Goal: Task Accomplishment & Management: Manage account settings

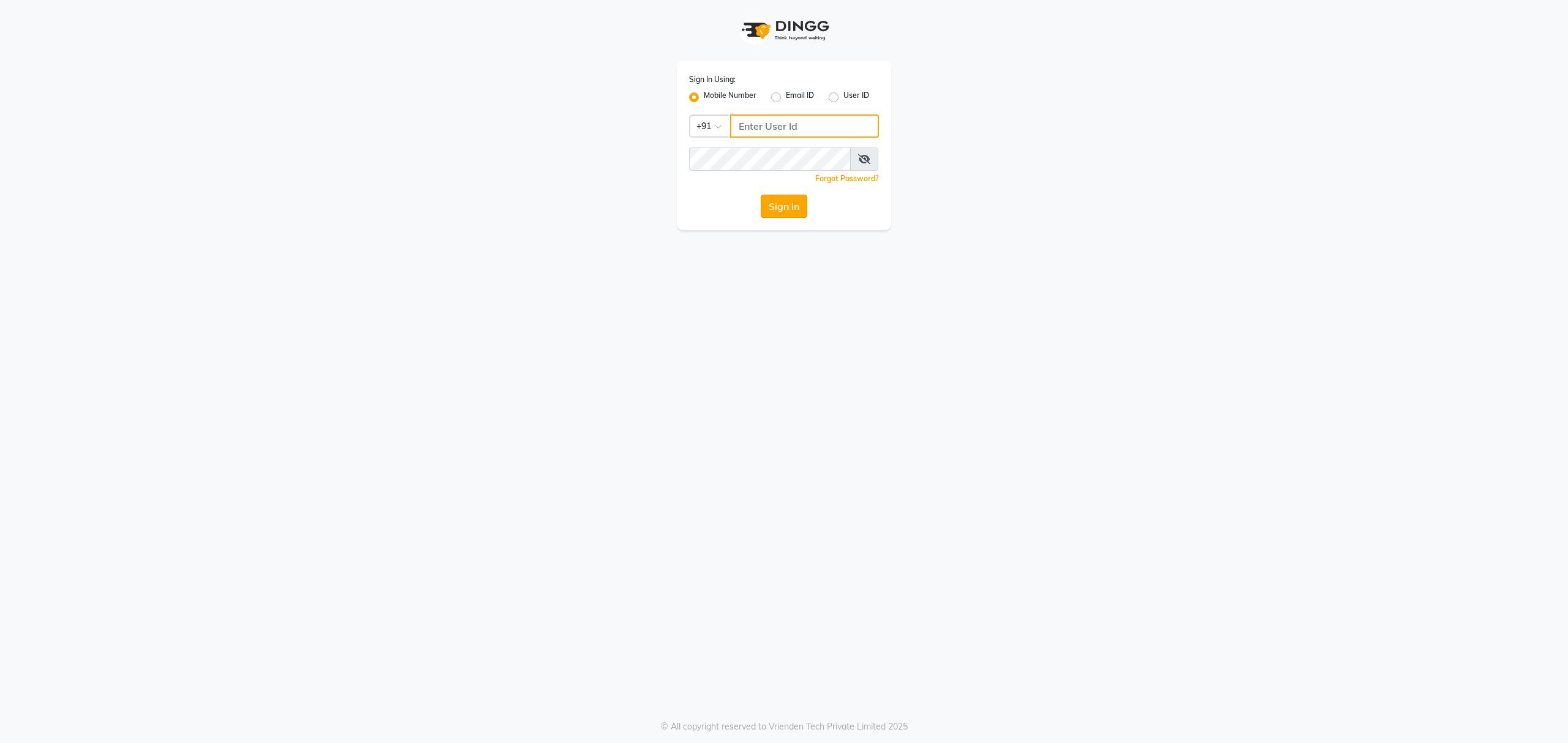
type input "8010688556"
click at [779, 204] on button "Sign In" at bounding box center [784, 206] width 46 height 23
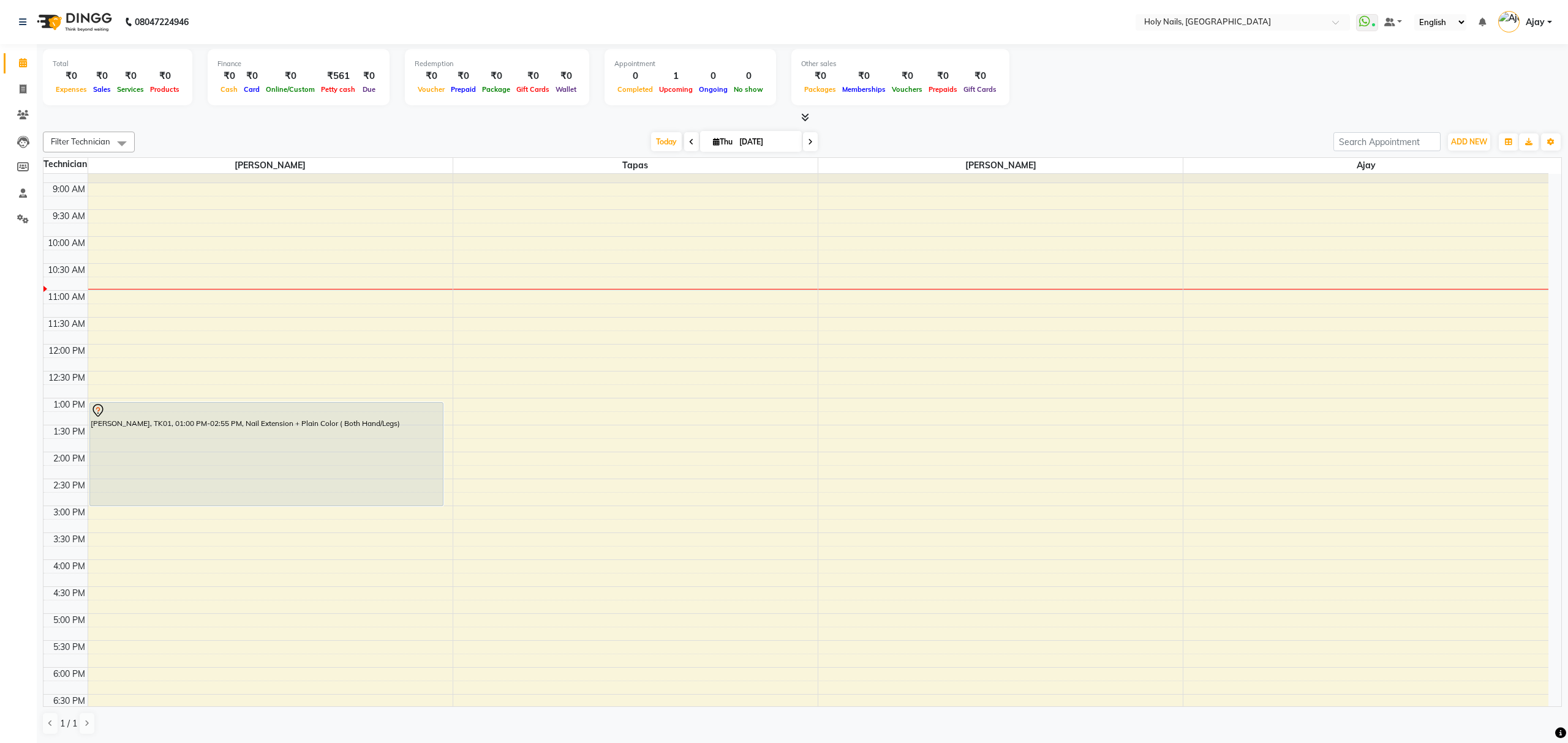
scroll to position [81, 0]
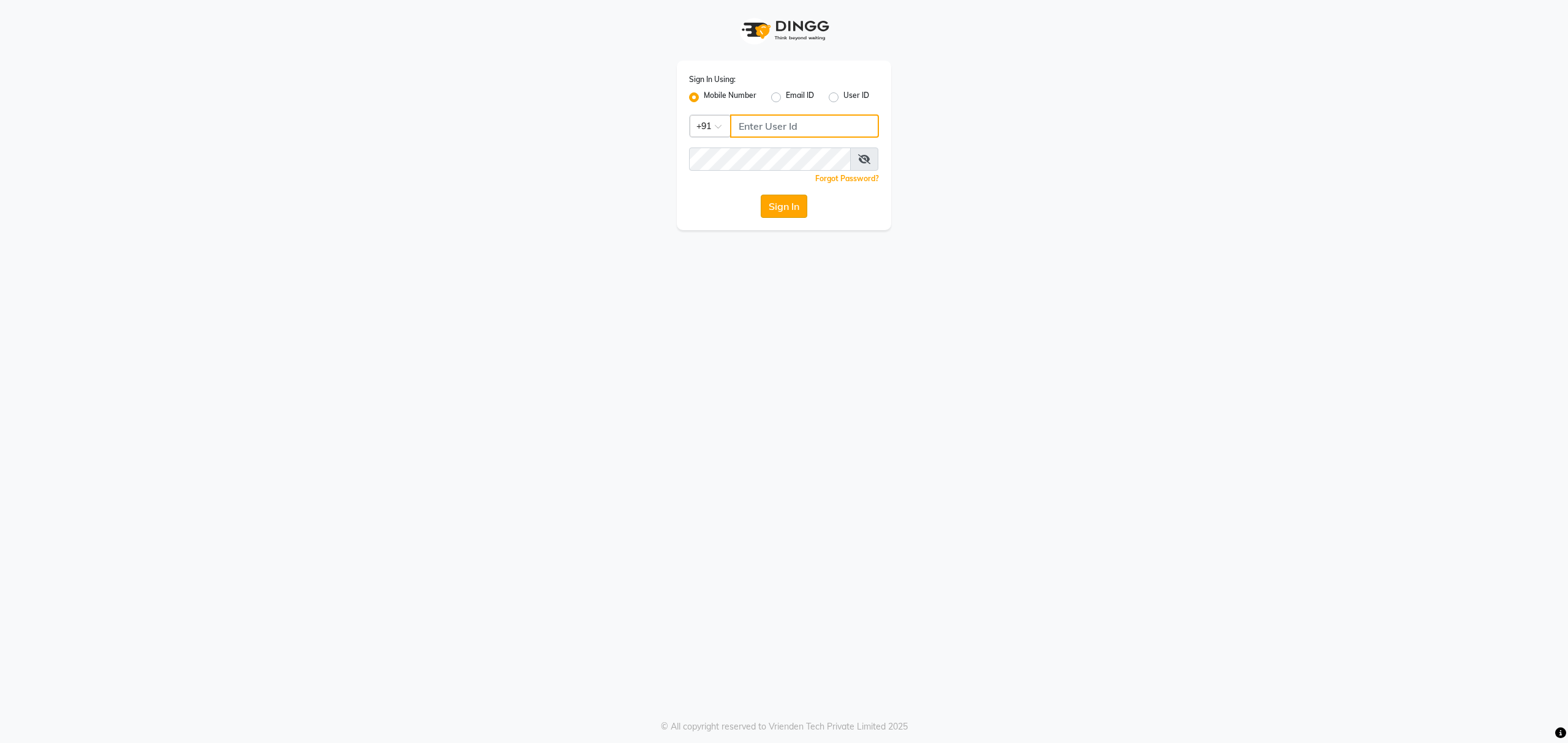
type input "8010688556"
click at [781, 201] on button "Sign In" at bounding box center [784, 206] width 46 height 23
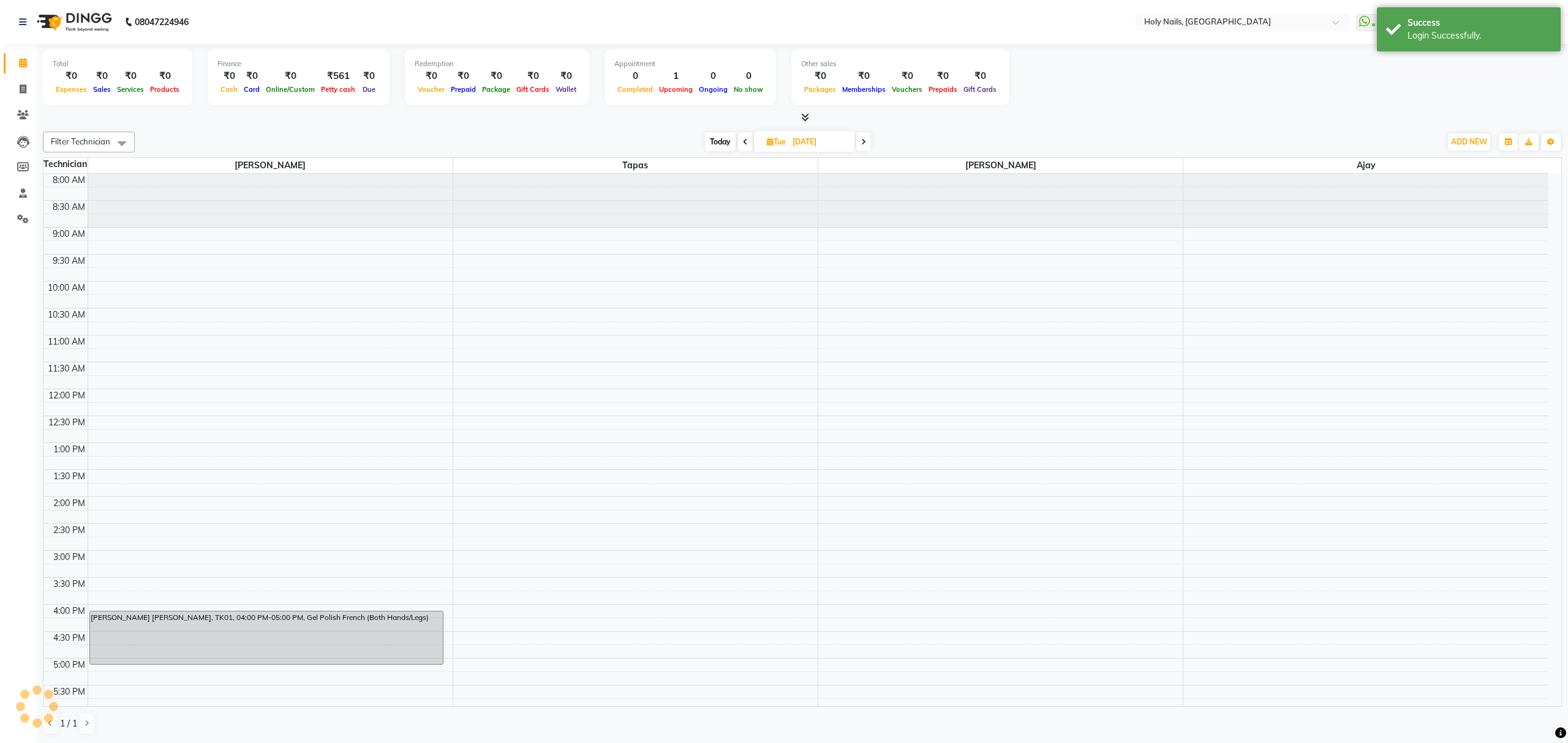
scroll to position [94, 0]
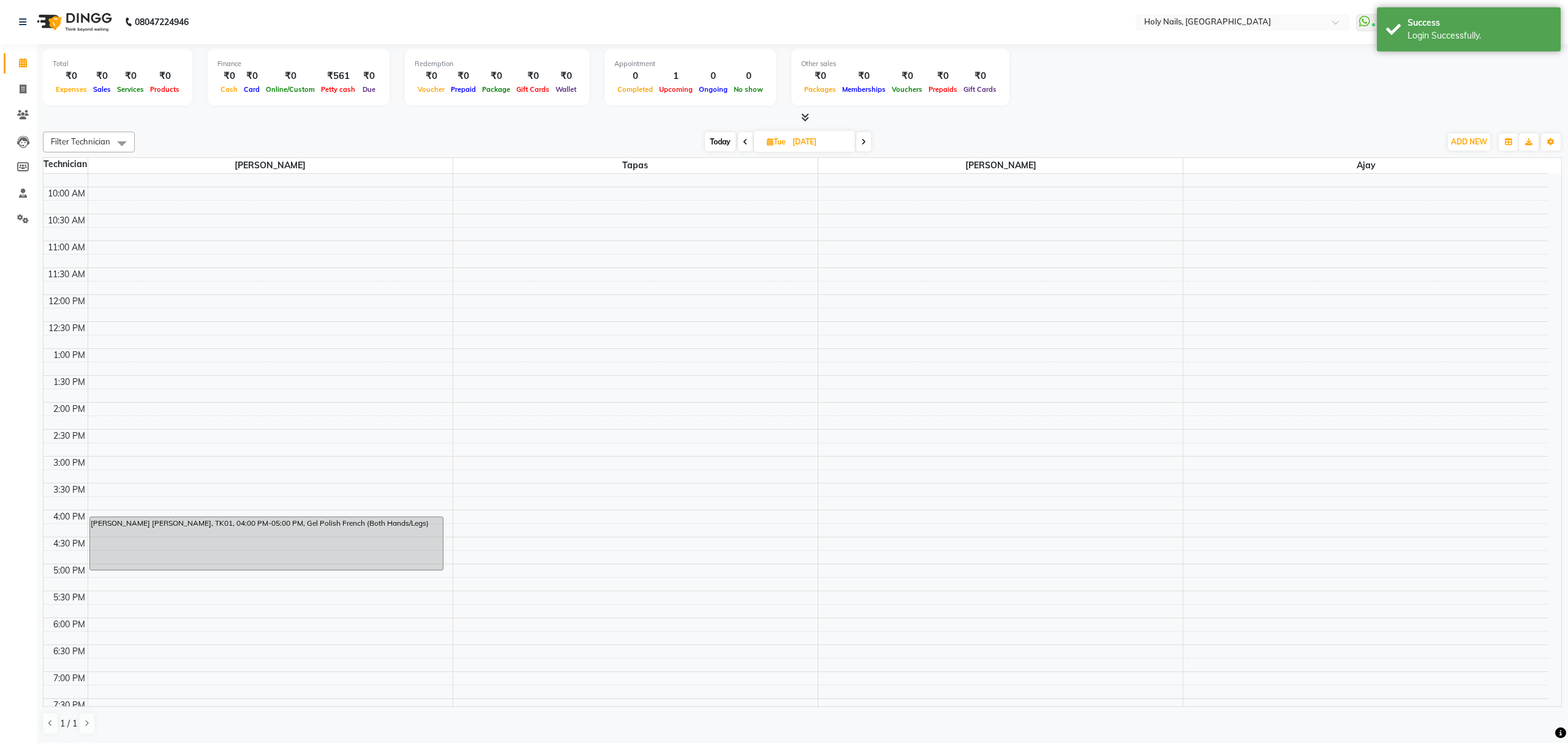
click at [721, 140] on span "Today" at bounding box center [719, 141] width 30 height 19
type input "[DATE]"
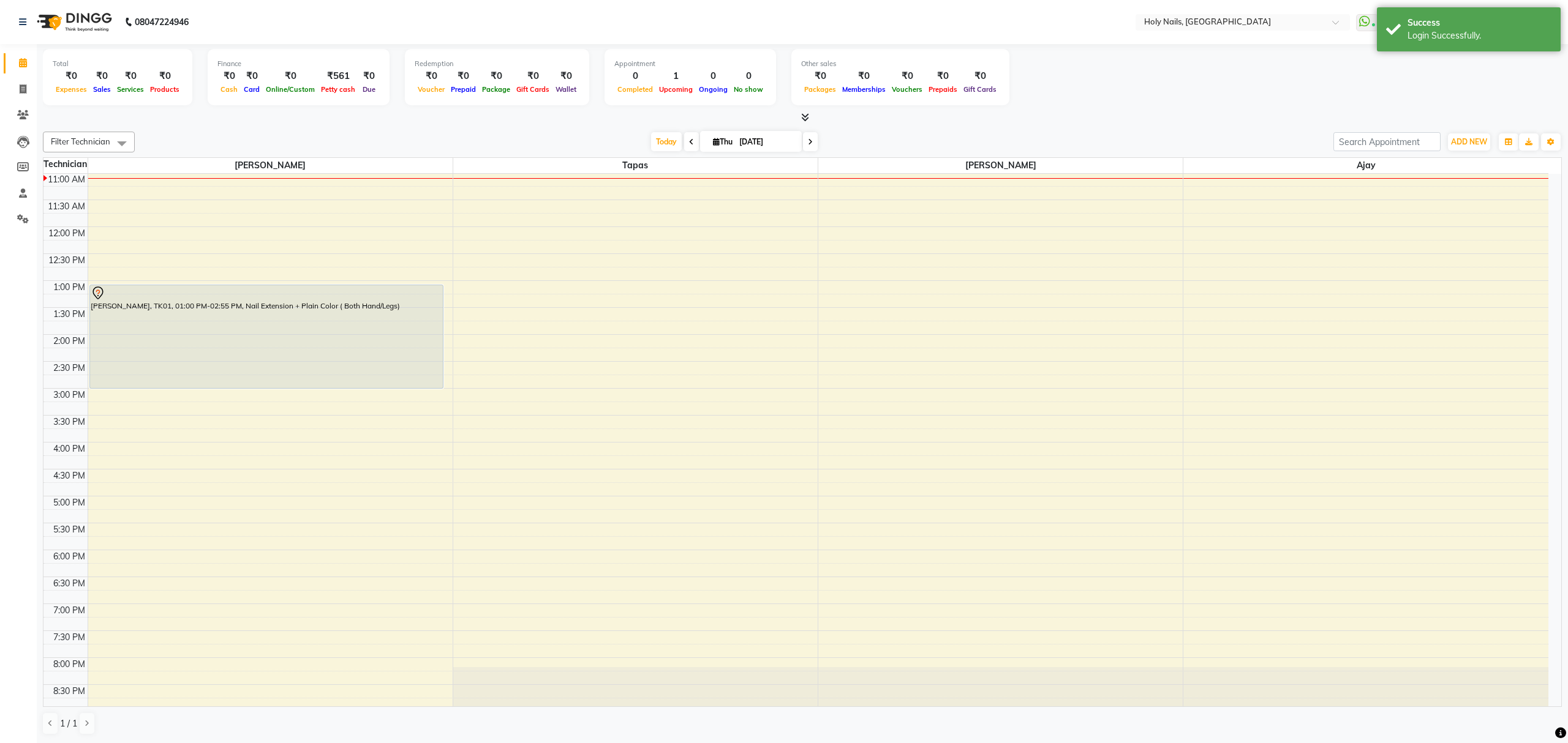
scroll to position [163, 0]
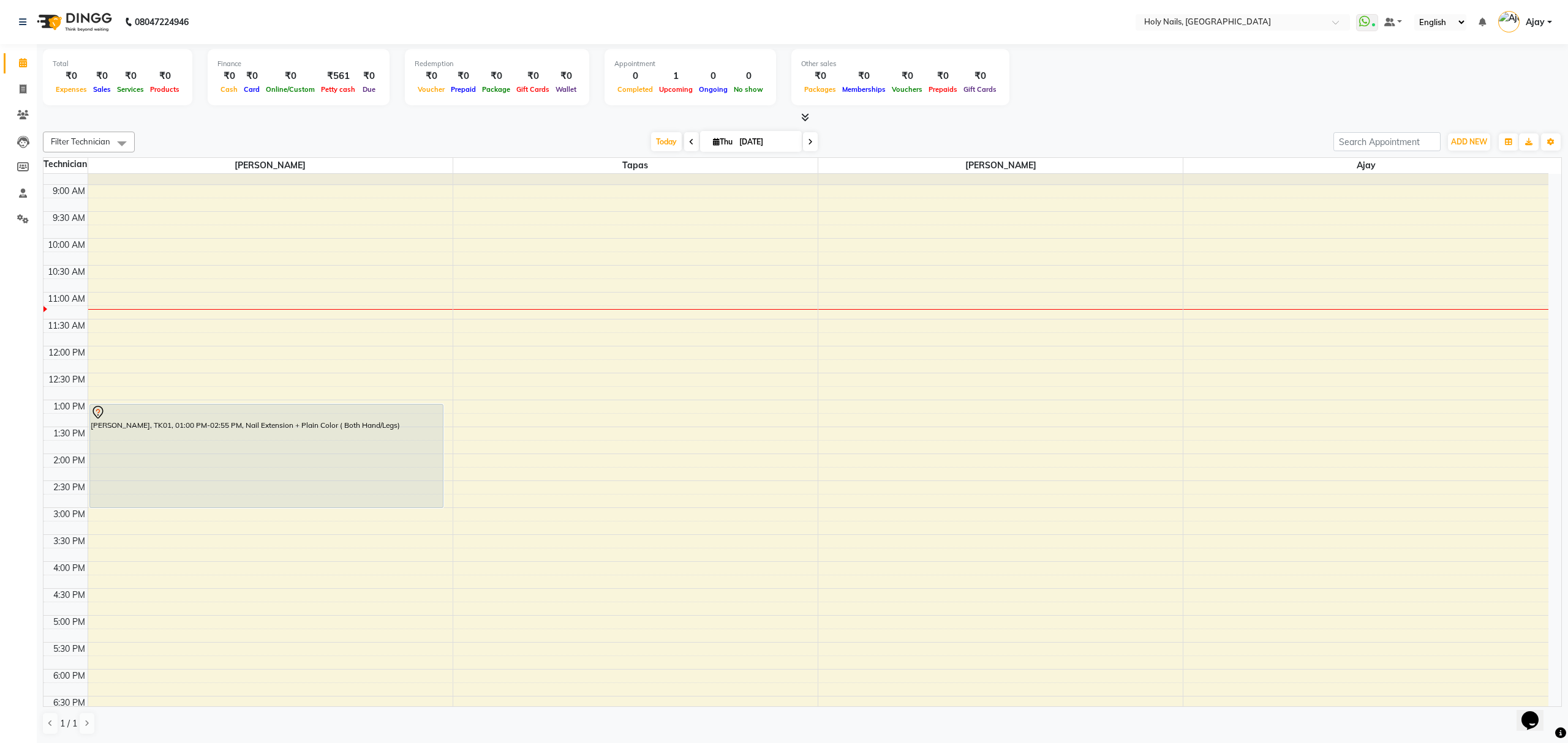
scroll to position [81, 0]
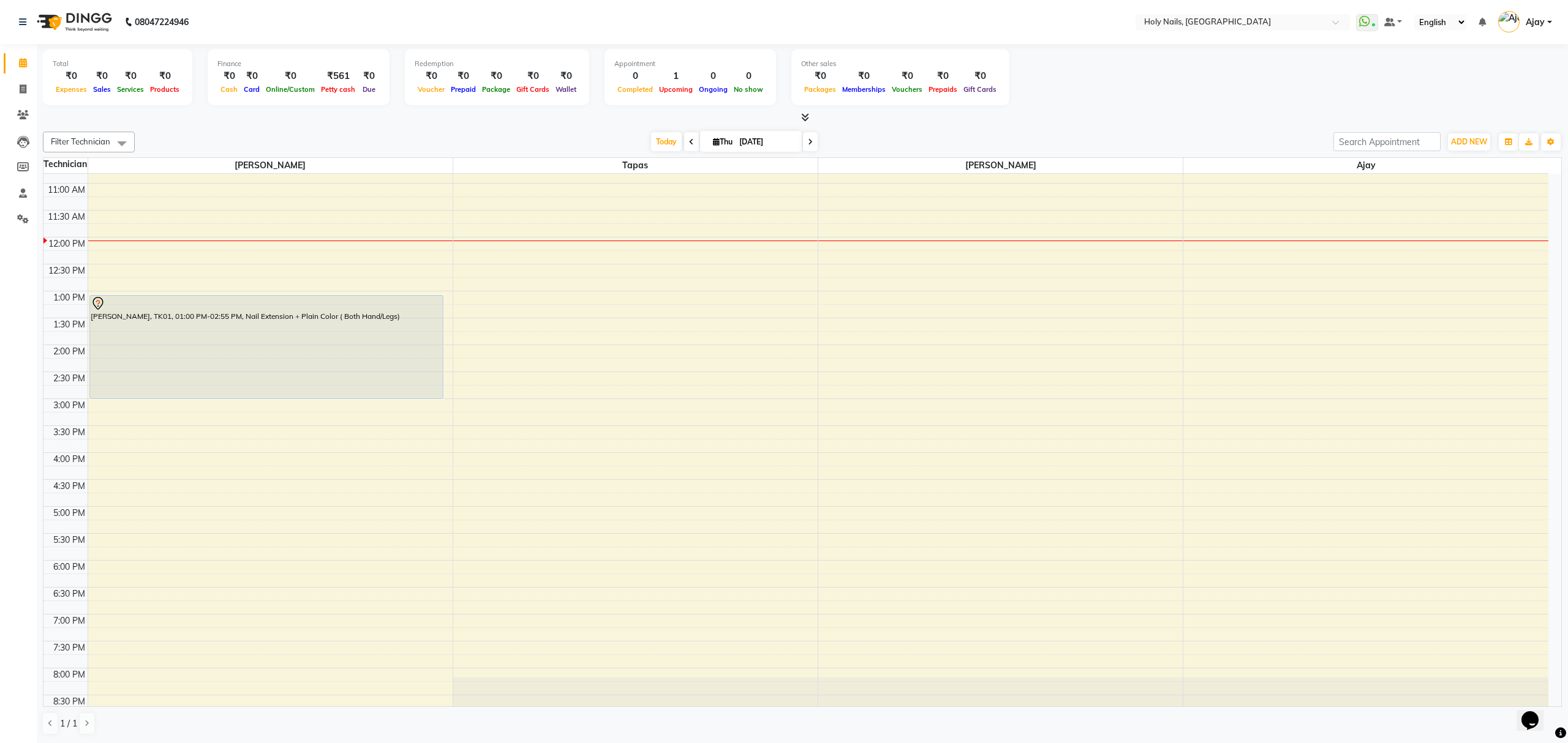
scroll to position [177, 0]
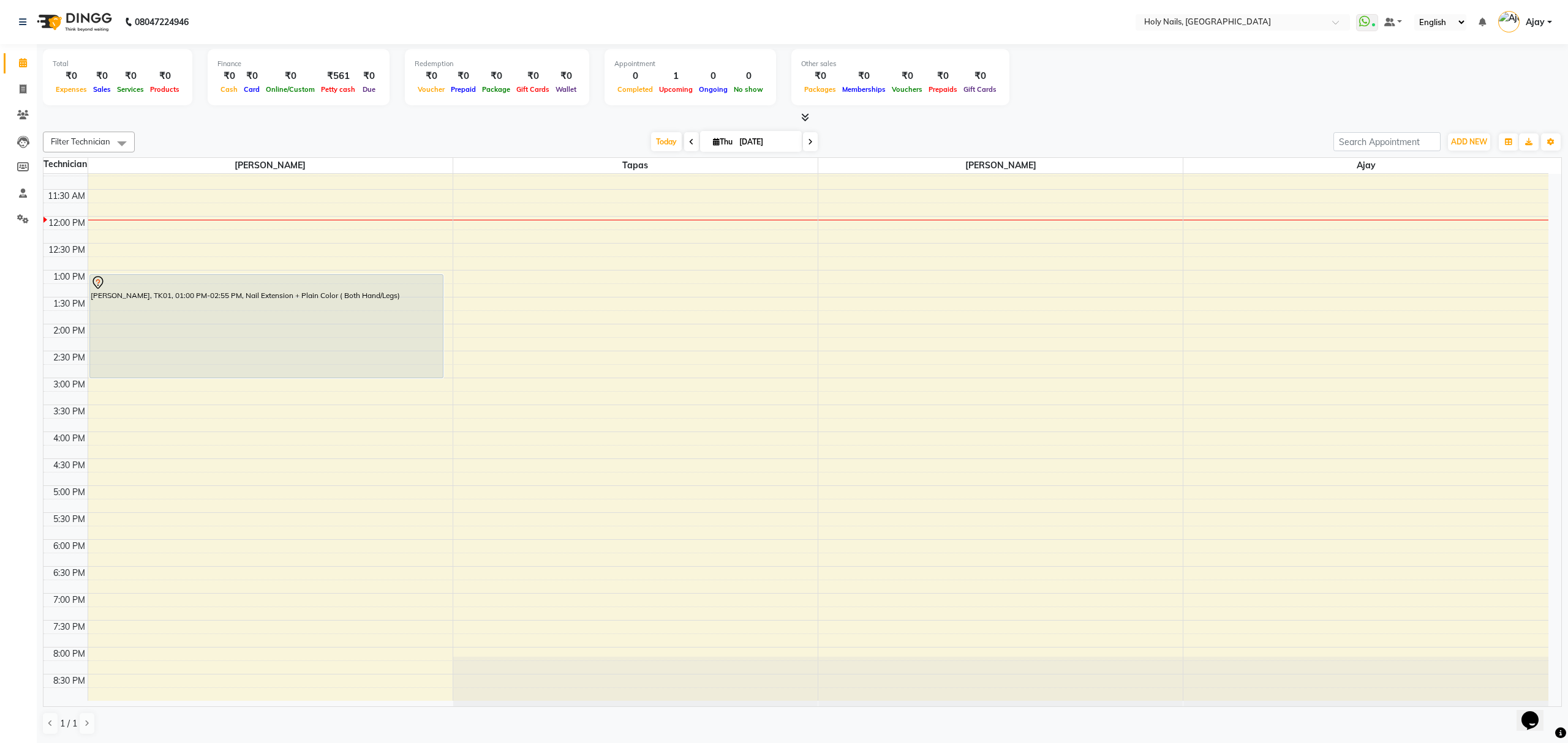
scroll to position [177, 0]
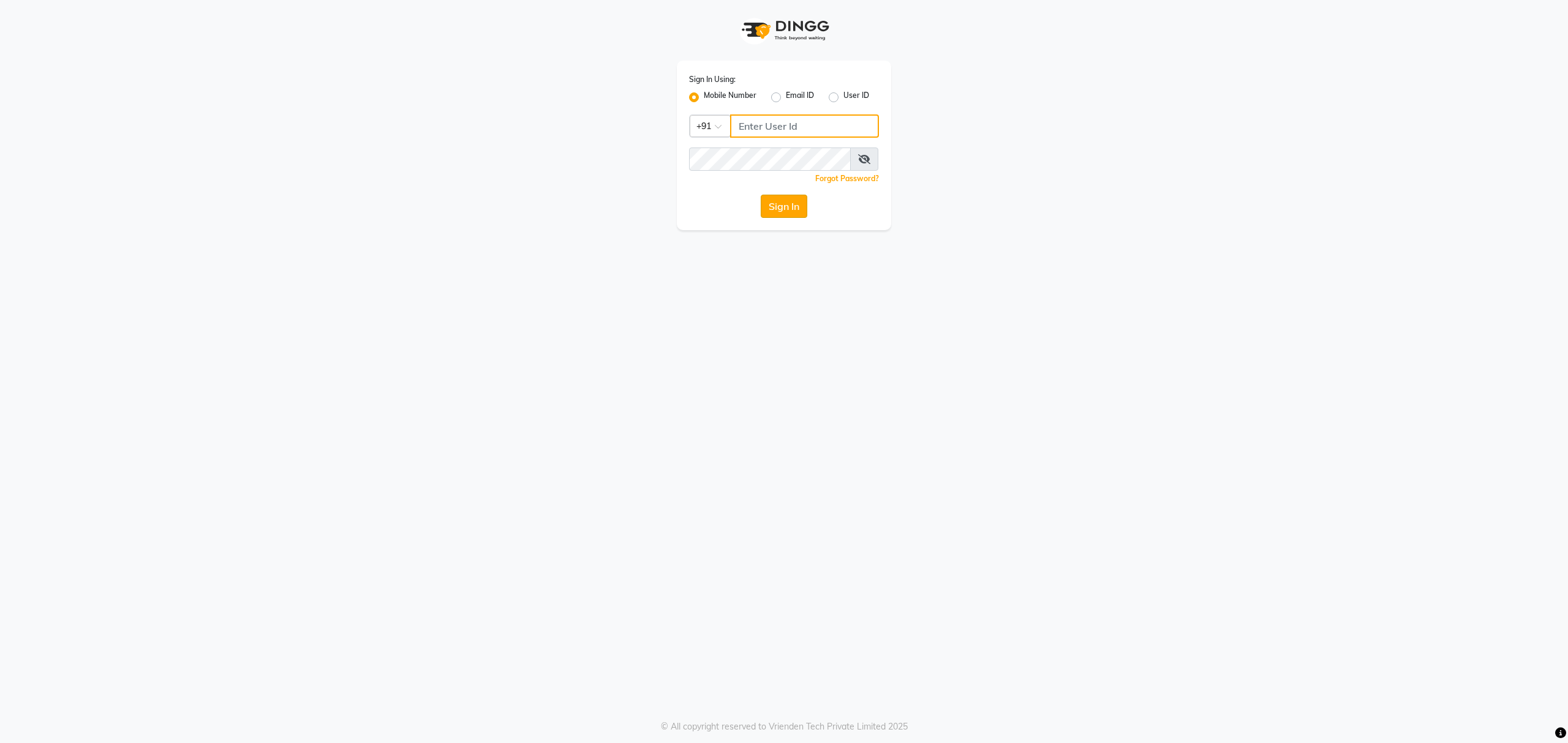
type input "8010688556"
click at [789, 211] on button "Sign In" at bounding box center [784, 206] width 46 height 23
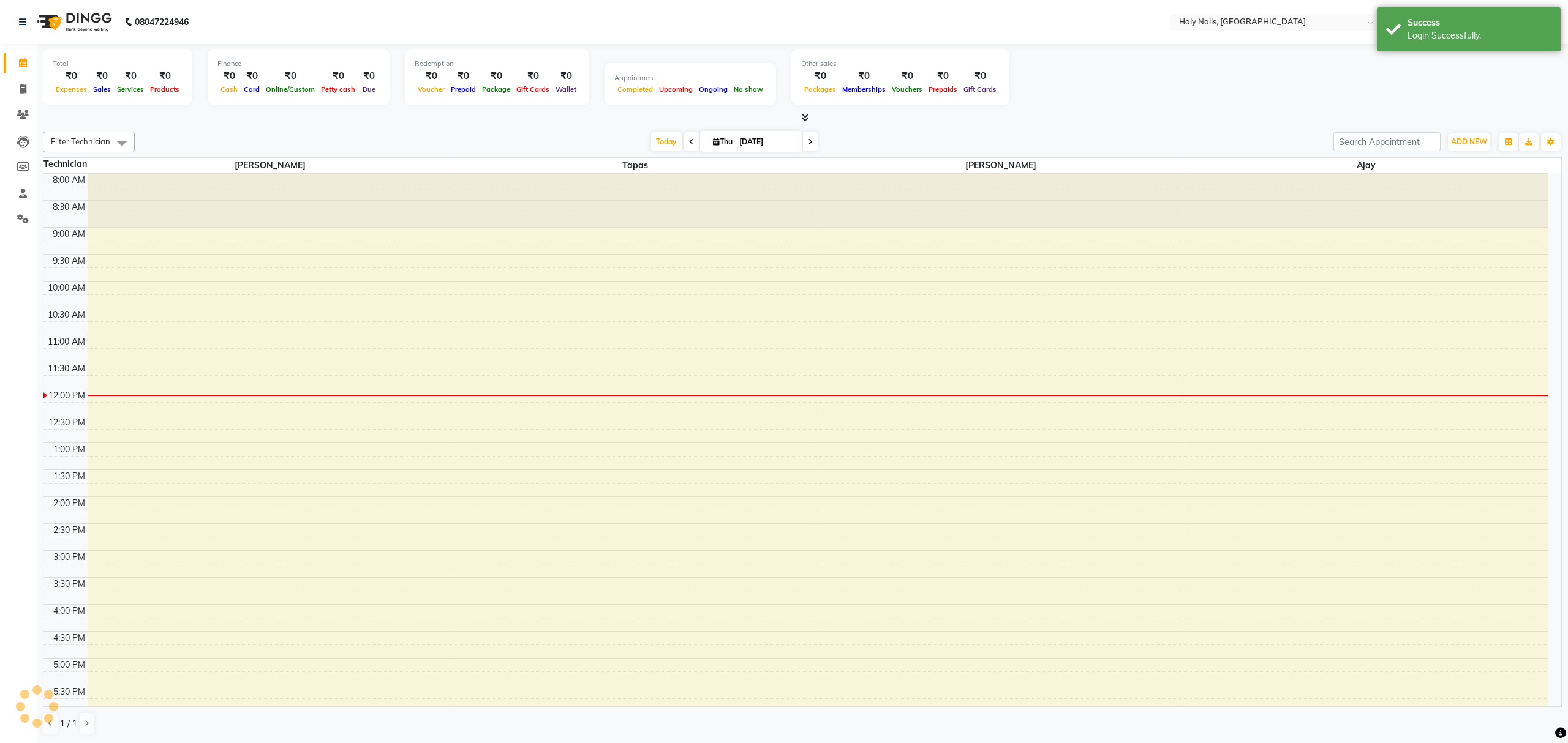
select select "en"
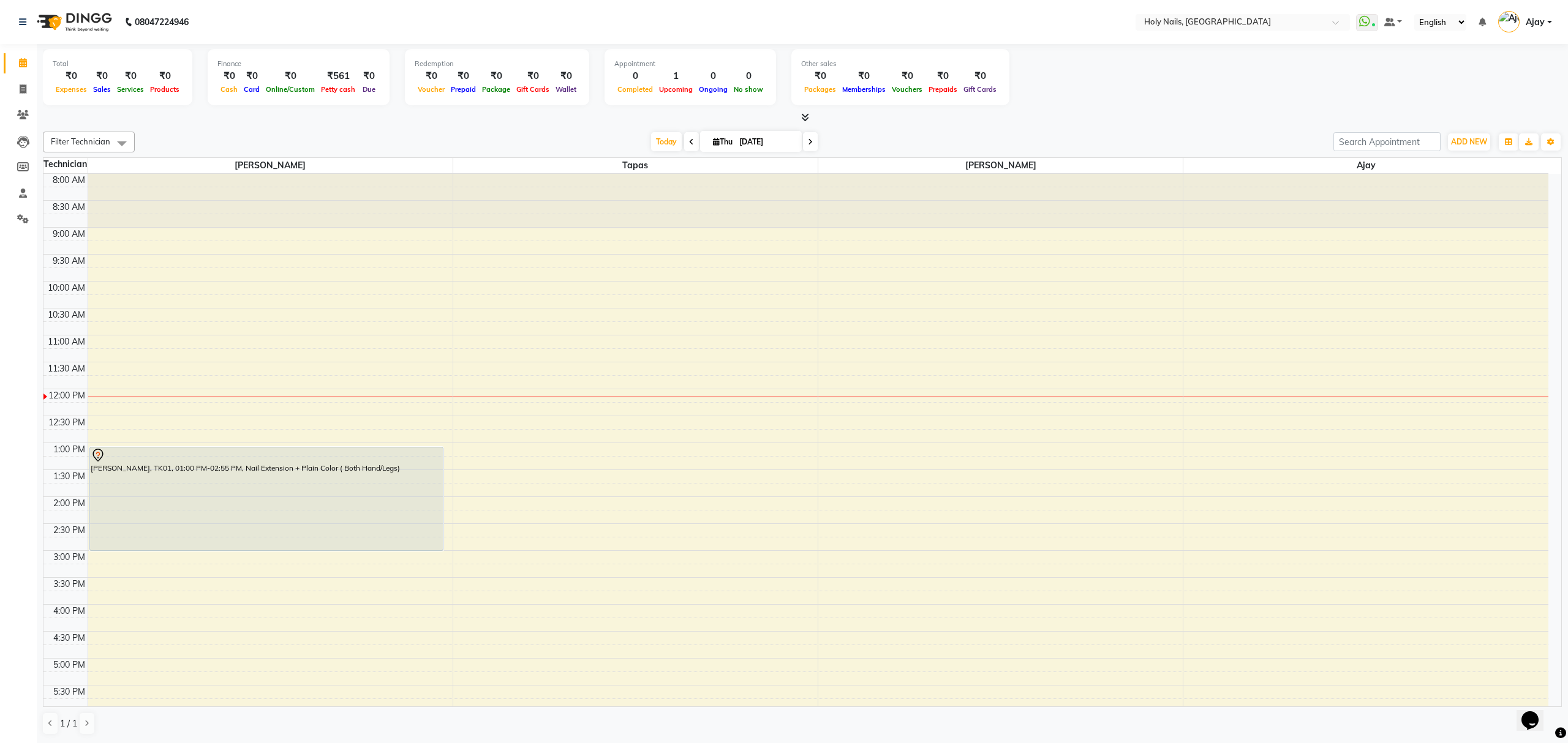
scroll to position [177, 0]
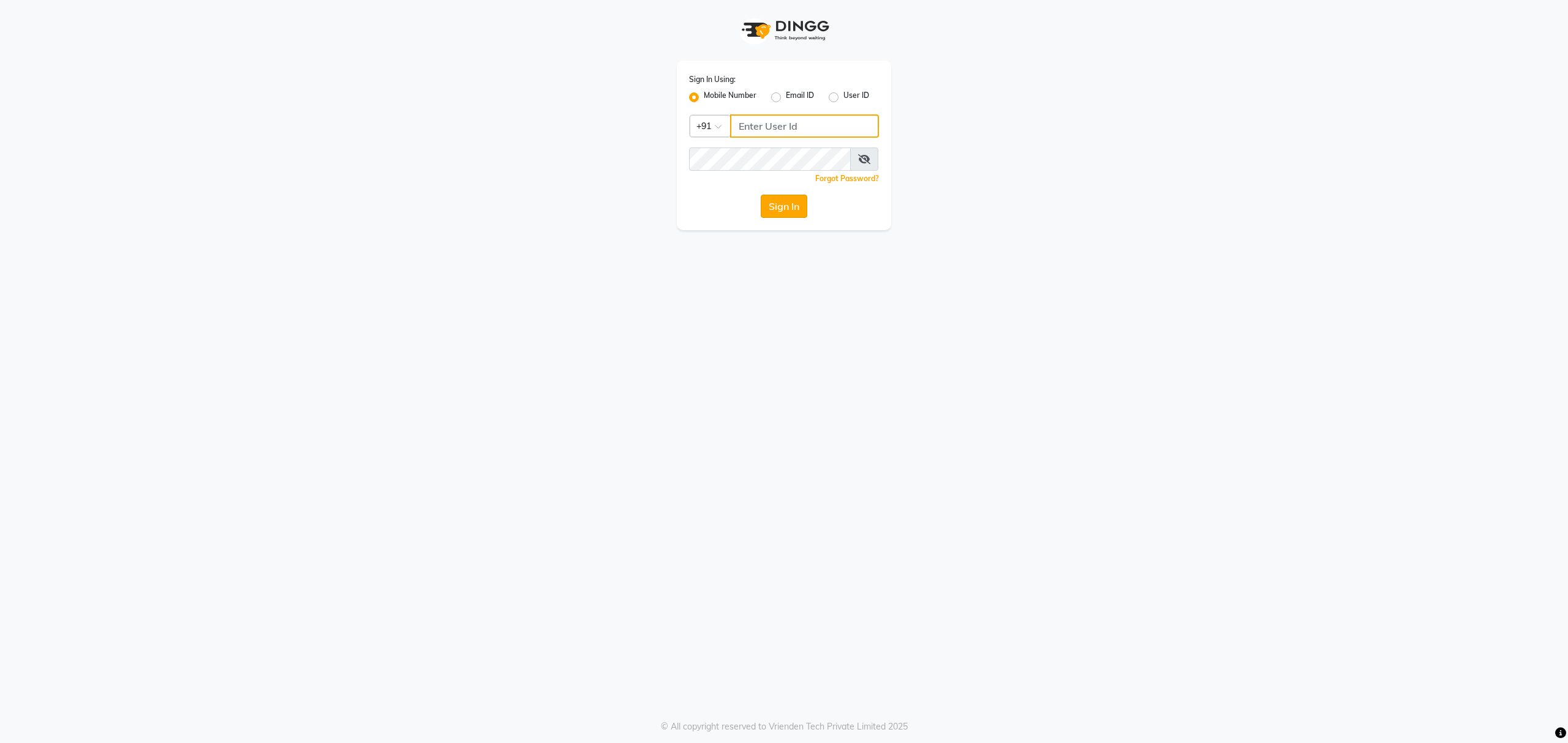
type input "8010688556"
drag, startPoint x: 780, startPoint y: 206, endPoint x: 780, endPoint y: 199, distance: 7.0
click at [780, 206] on button "Sign In" at bounding box center [784, 206] width 46 height 23
type input "8010688556"
click at [782, 202] on button "Sign In" at bounding box center [784, 206] width 46 height 23
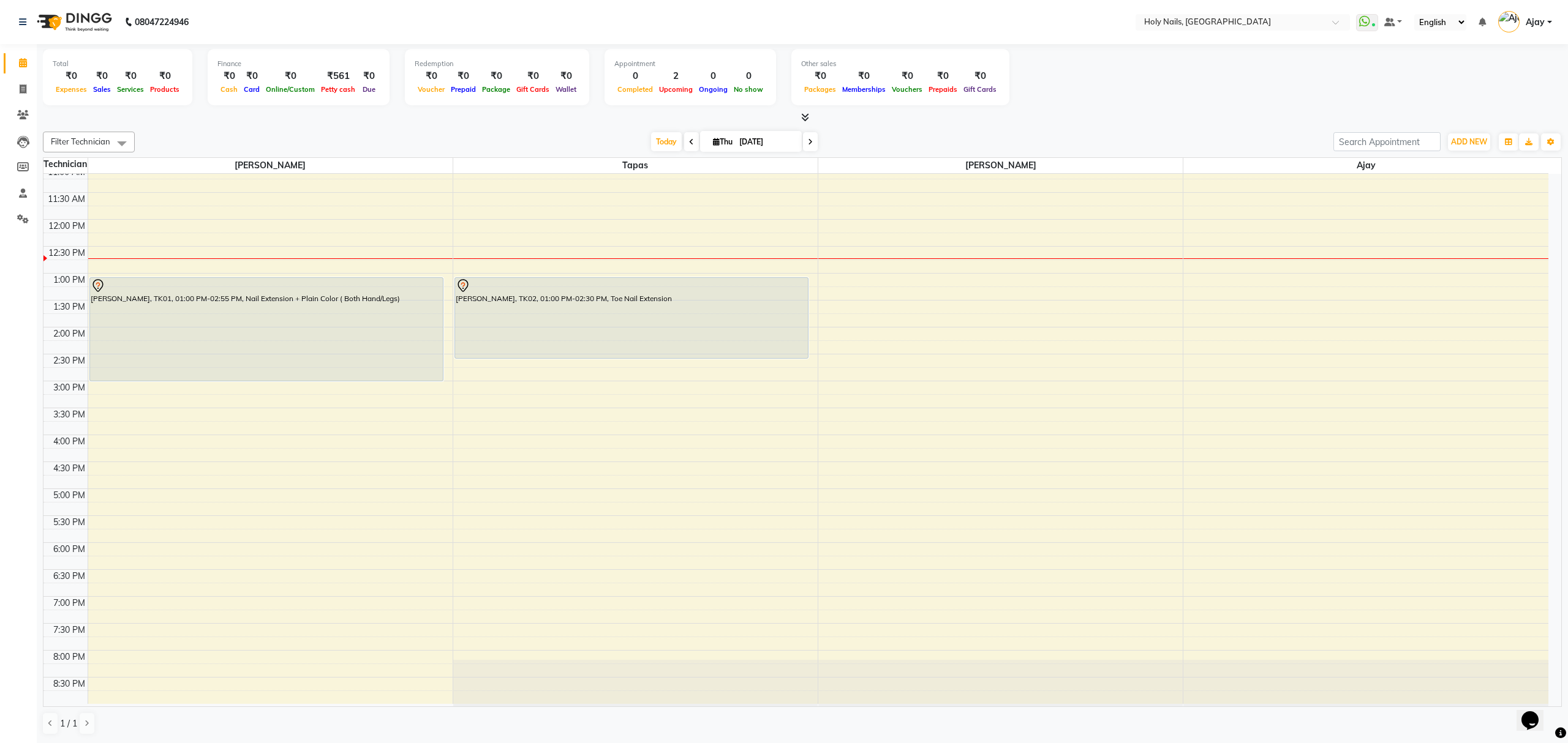
scroll to position [177, 0]
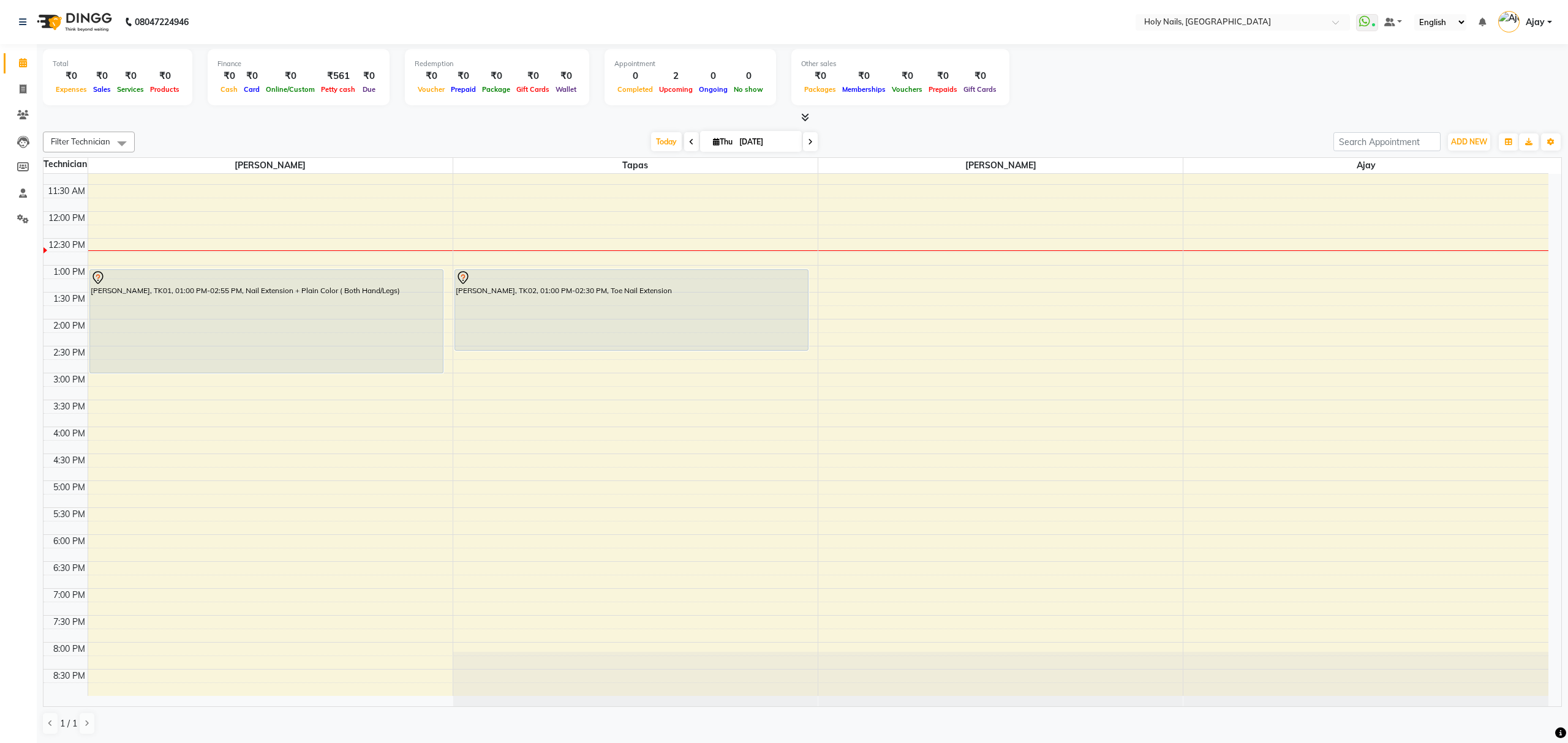
scroll to position [96, 0]
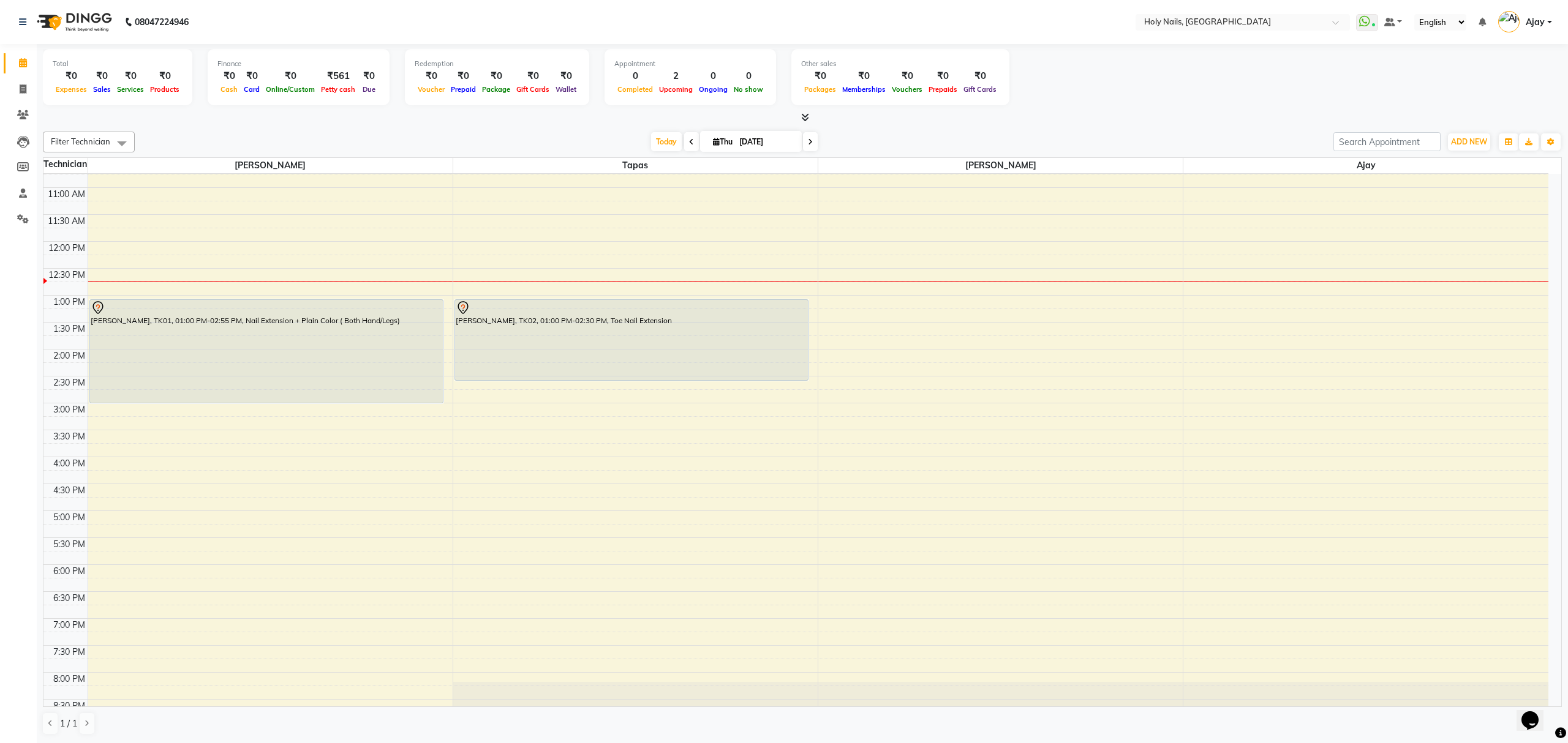
scroll to position [177, 0]
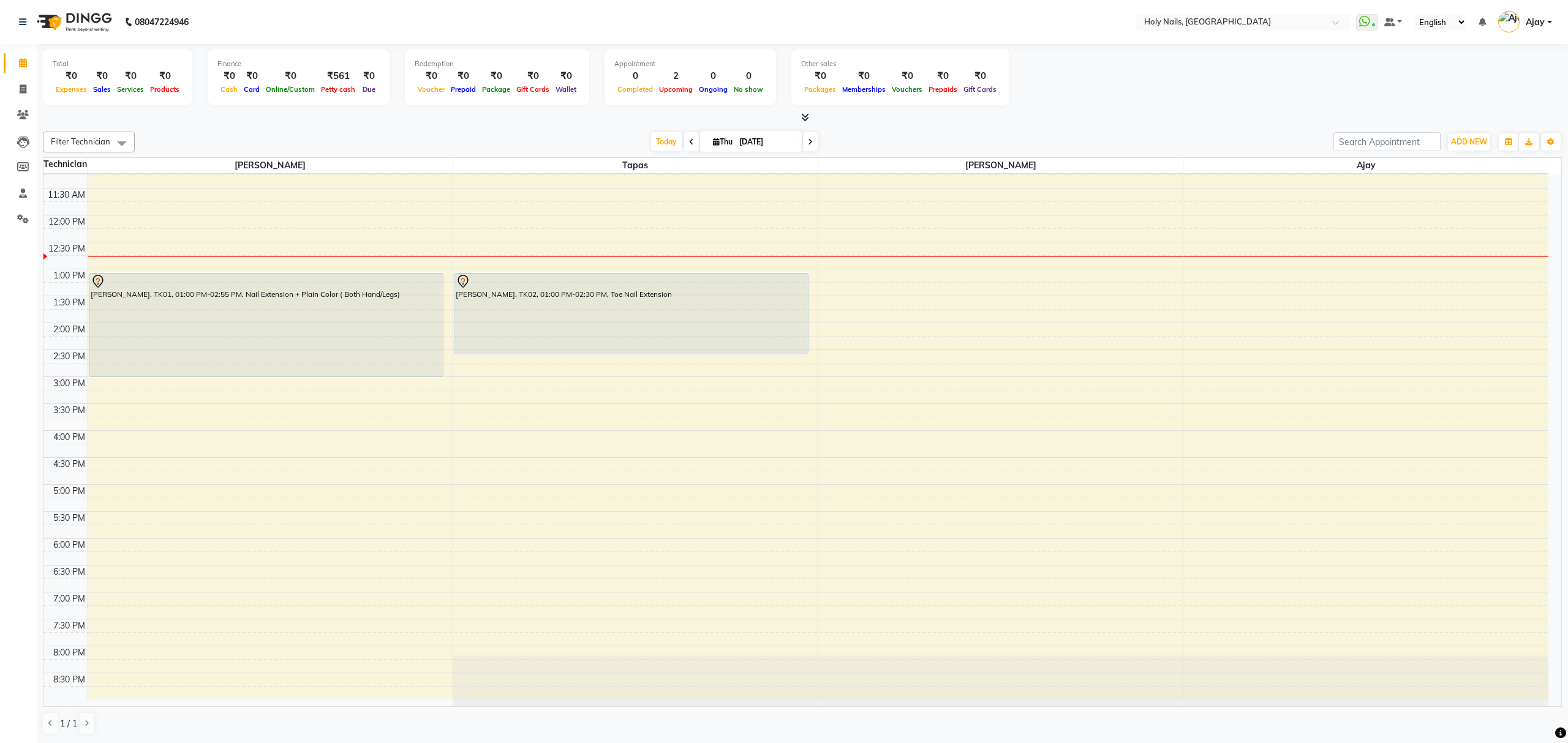
scroll to position [177, 0]
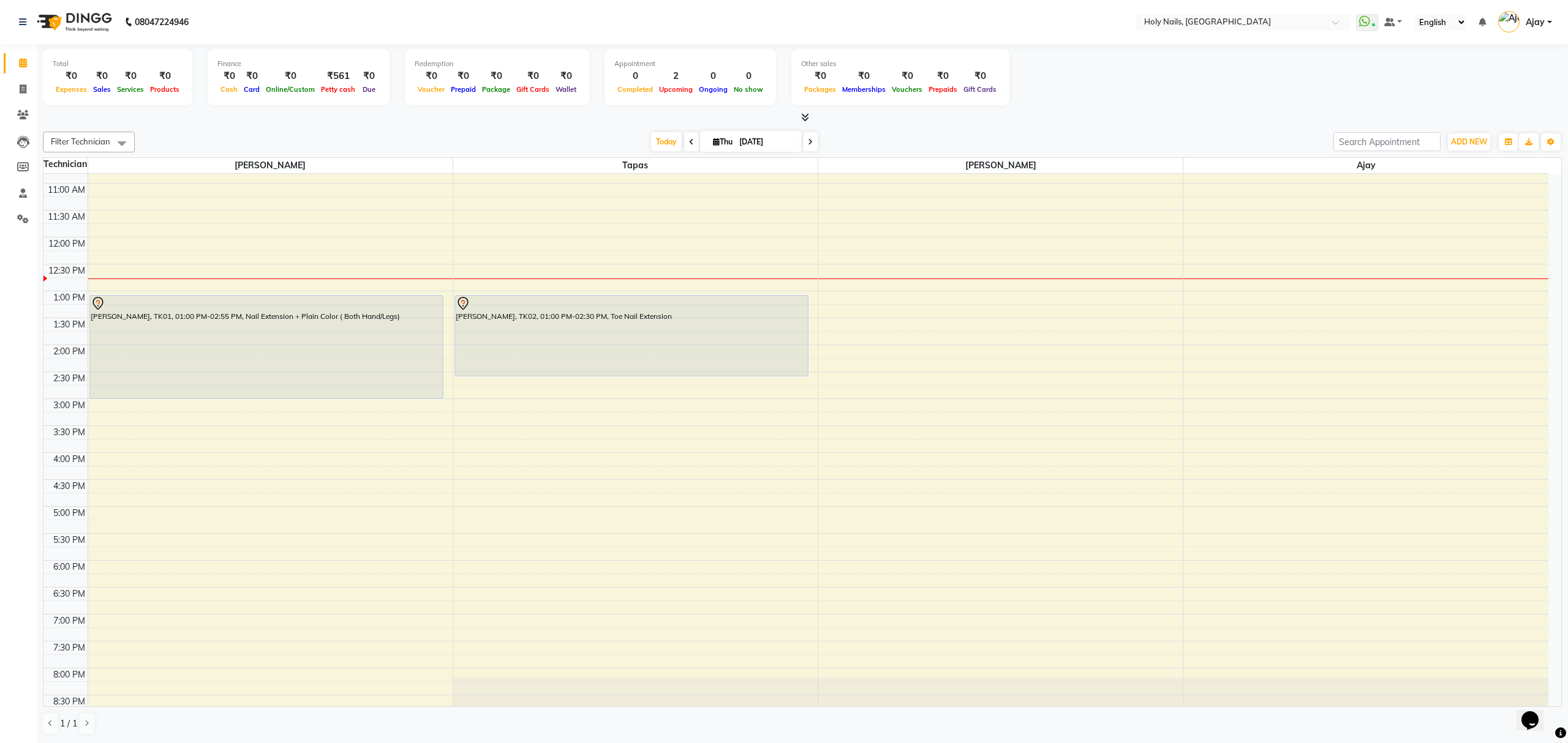
scroll to position [163, 0]
